Goal: Task Accomplishment & Management: Use online tool/utility

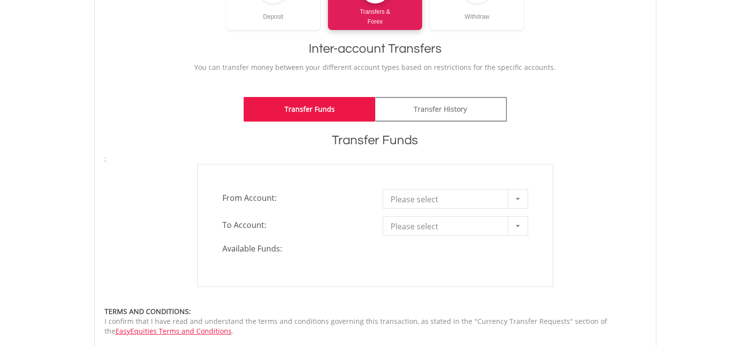
scroll to position [176, 0]
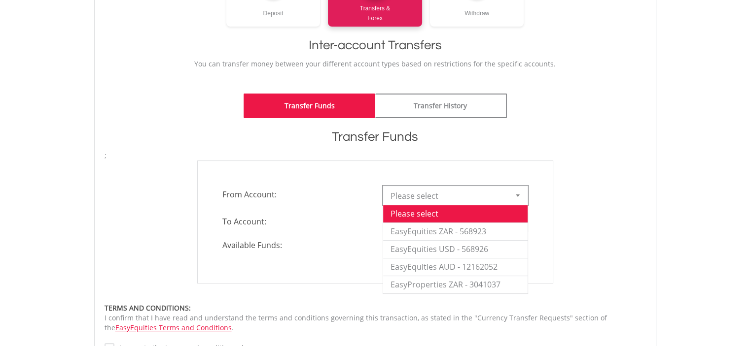
click at [473, 186] on span "Please select" at bounding box center [447, 196] width 115 height 20
click at [455, 223] on li "EasyEquities ZAR - 568923" at bounding box center [455, 232] width 144 height 18
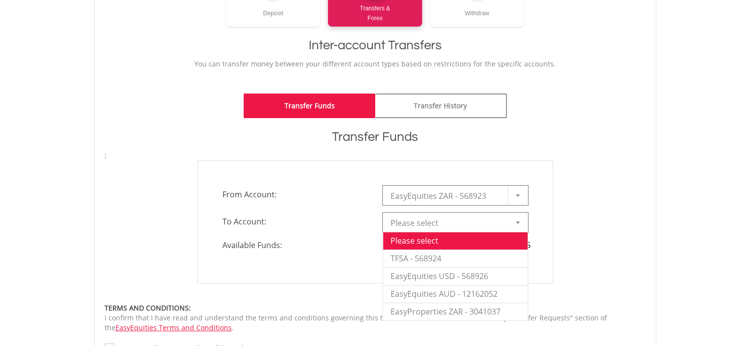
click at [439, 213] on span "Please select" at bounding box center [447, 223] width 115 height 20
click at [439, 303] on li "EasyProperties ZAR - 3041037" at bounding box center [455, 312] width 144 height 18
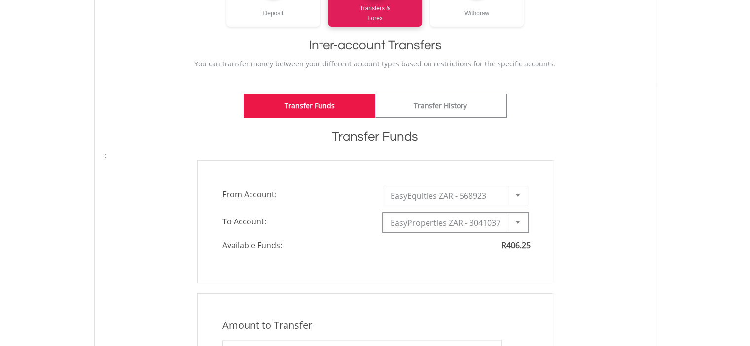
type input "*"
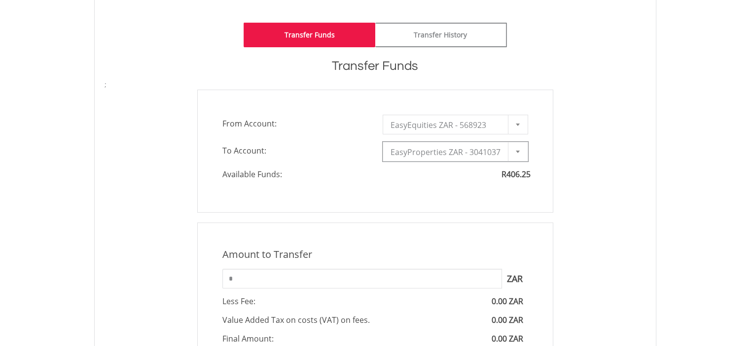
scroll to position [303, 0]
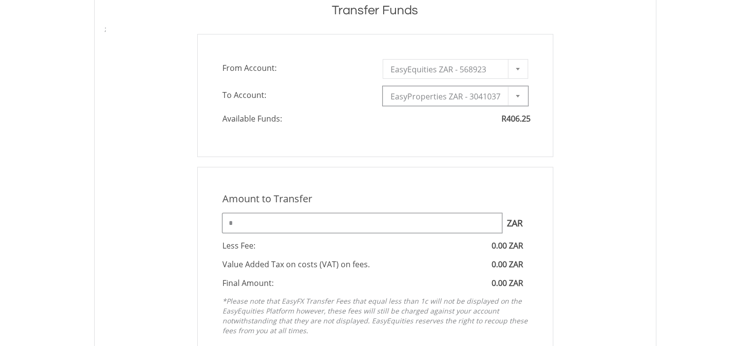
click at [265, 224] on input "*" at bounding box center [361, 223] width 279 height 20
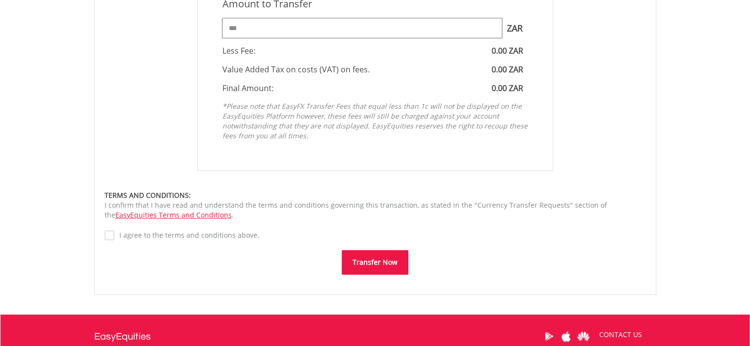
scroll to position [499, 0]
type input "***"
click at [370, 262] on button "Transfer Now" at bounding box center [375, 262] width 67 height 25
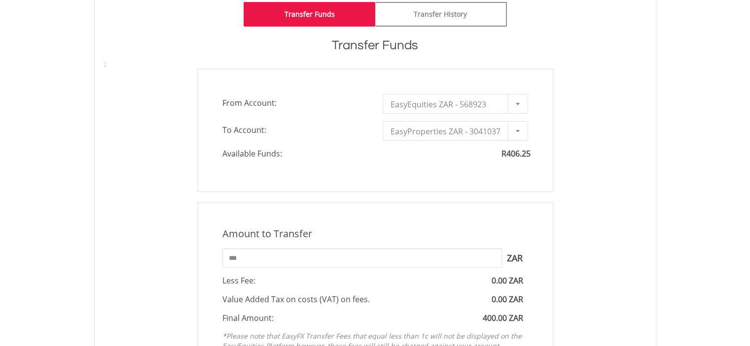
scroll to position [268, 0]
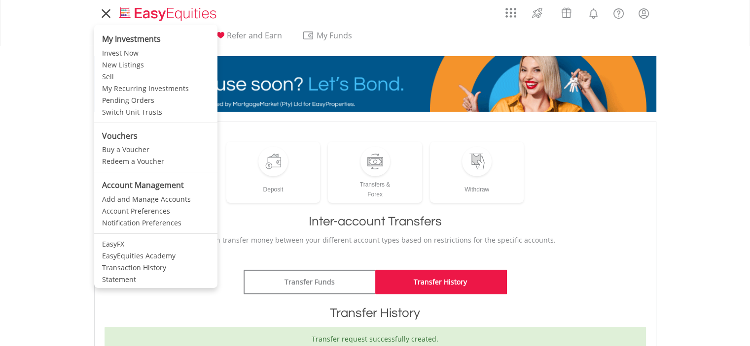
click at [105, 12] on icon at bounding box center [106, 13] width 14 height 12
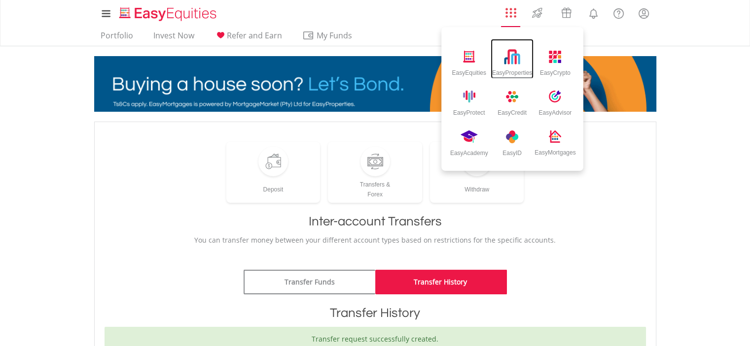
click at [506, 61] on img at bounding box center [512, 57] width 16 height 16
